Goal: Check status: Check status

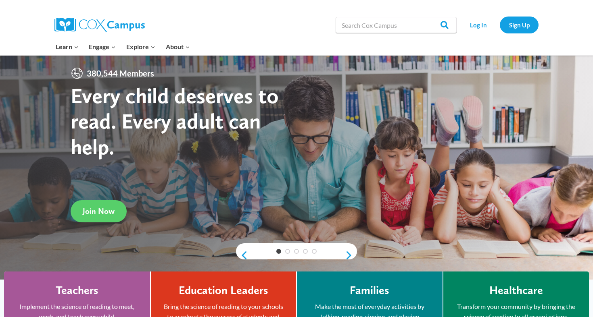
scroll to position [22, 0]
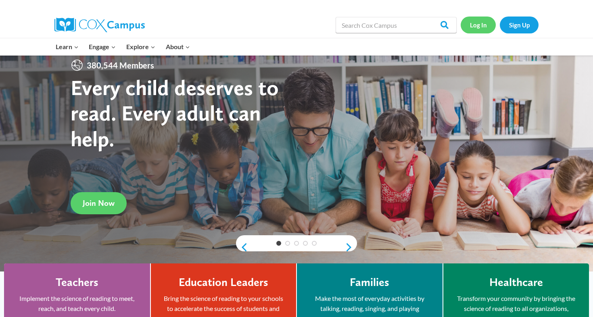
click at [479, 28] on link "Log In" at bounding box center [477, 25] width 35 height 17
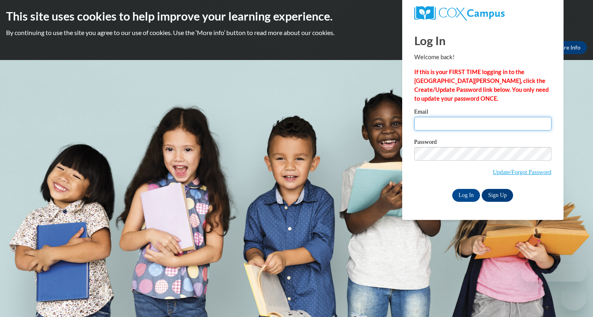
click at [435, 126] on input "Email" at bounding box center [482, 124] width 137 height 14
type input "nzeroth@waukesha.k12.wi.us"
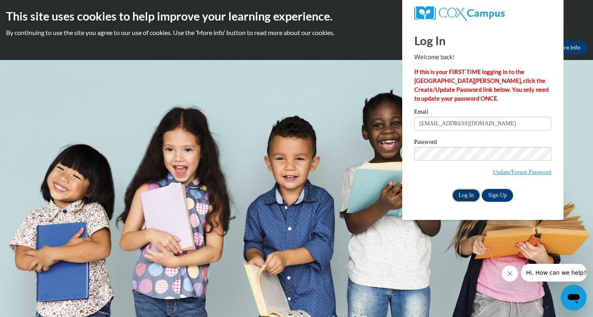
click at [467, 194] on input "Log In" at bounding box center [466, 195] width 28 height 13
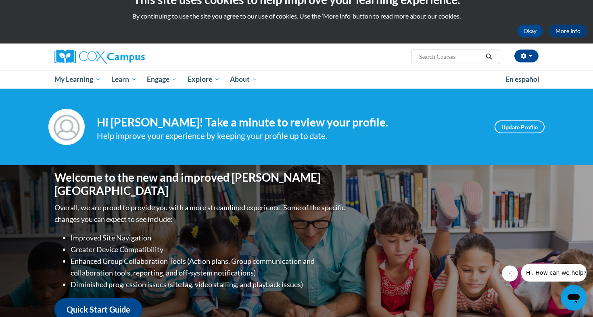
scroll to position [16, 0]
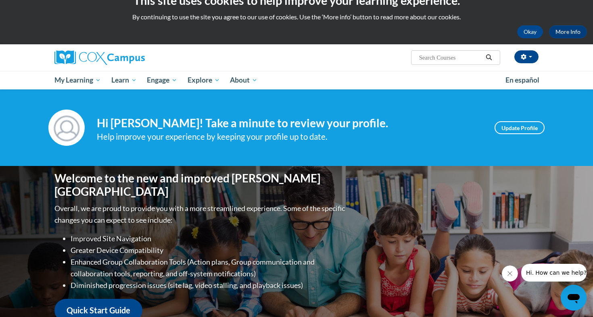
click at [436, 56] on input "Search..." at bounding box center [450, 58] width 65 height 10
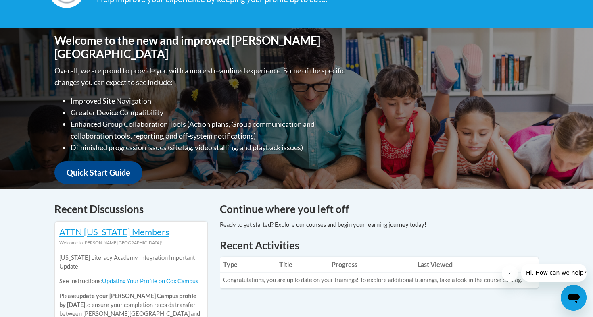
scroll to position [0, 0]
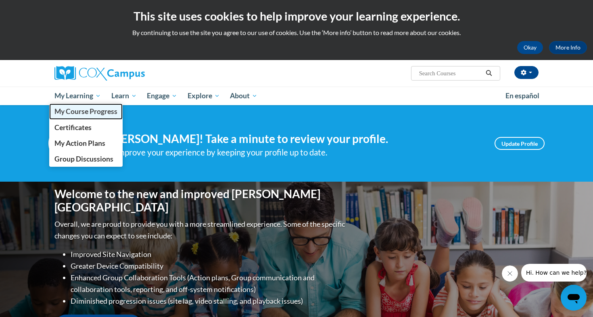
click at [90, 114] on span "My Course Progress" at bounding box center [85, 111] width 63 height 8
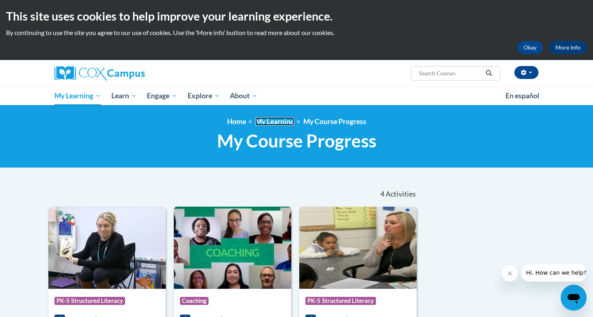
click at [283, 126] on link "My Learning" at bounding box center [274, 121] width 39 height 8
